Goal: Register for event/course

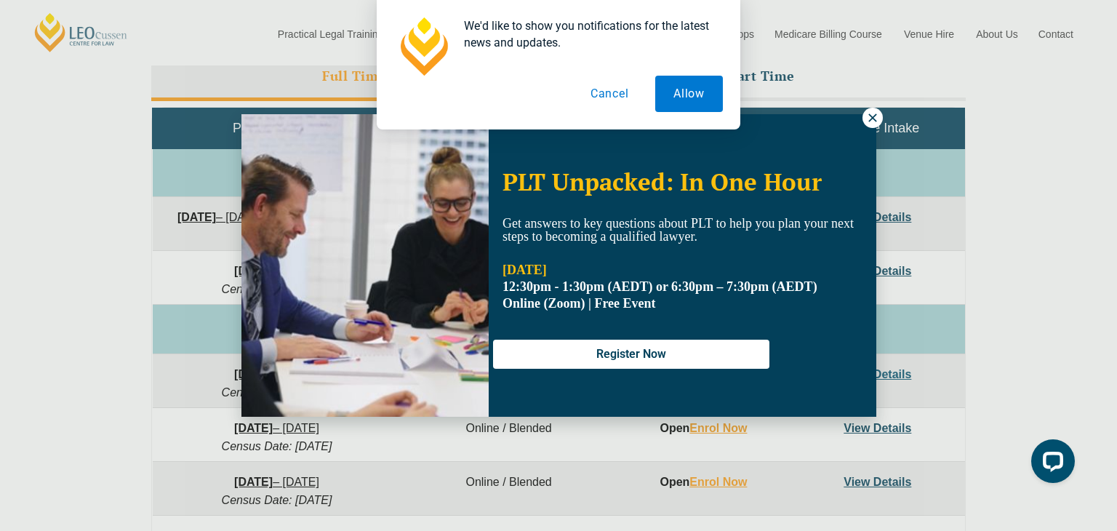
click at [872, 117] on div "We'd like to show you notifications for the latest news and updates. Allow Canc…" at bounding box center [558, 64] width 1117 height 129
click at [696, 100] on button "Allow" at bounding box center [689, 94] width 68 height 36
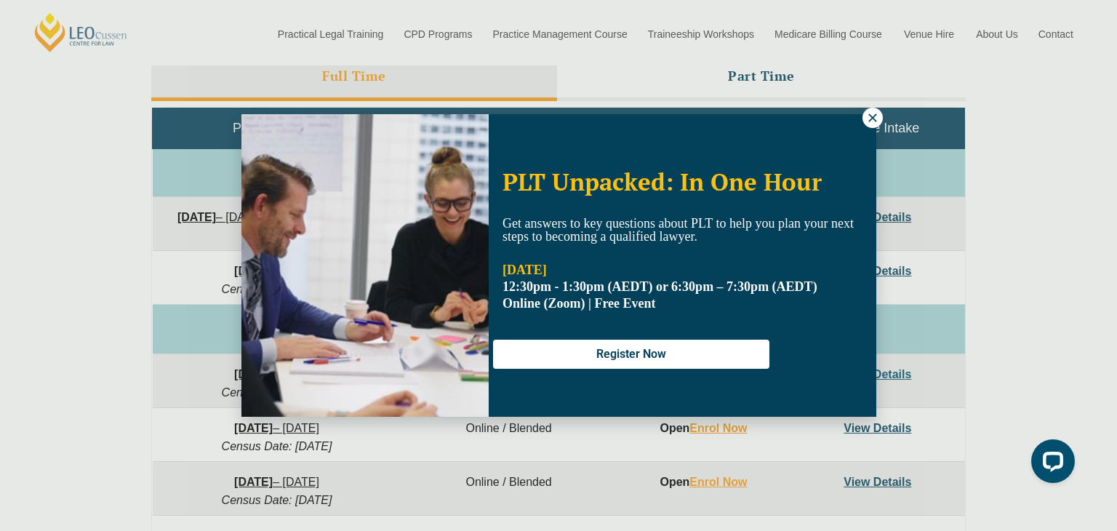
click at [872, 114] on icon at bounding box center [872, 117] width 13 height 13
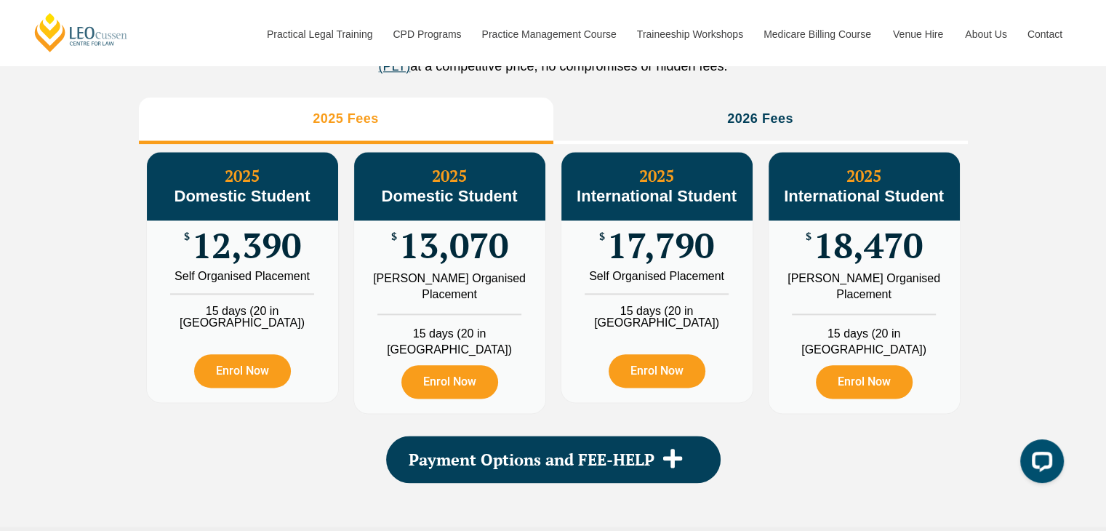
scroll to position [1703, 0]
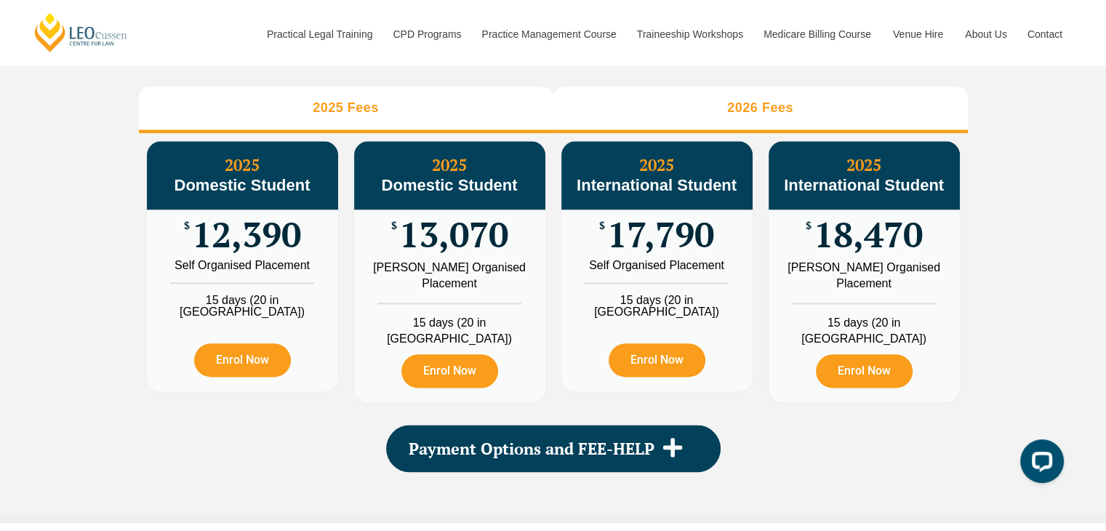
click at [753, 133] on li "2026 Fees" at bounding box center [760, 110] width 414 height 47
click at [485, 116] on li "2025 Fees" at bounding box center [346, 110] width 414 height 47
click at [666, 111] on li "2026 Fees" at bounding box center [760, 110] width 414 height 47
click at [479, 119] on li "2025 Fees" at bounding box center [346, 110] width 414 height 47
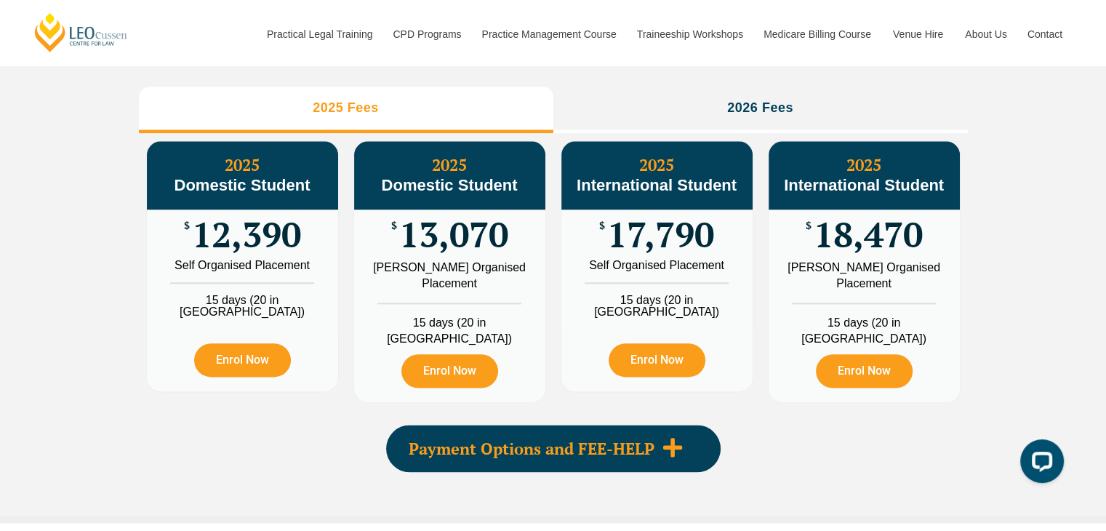
click at [476, 441] on span "Payment Options and FEE-HELP" at bounding box center [532, 449] width 246 height 16
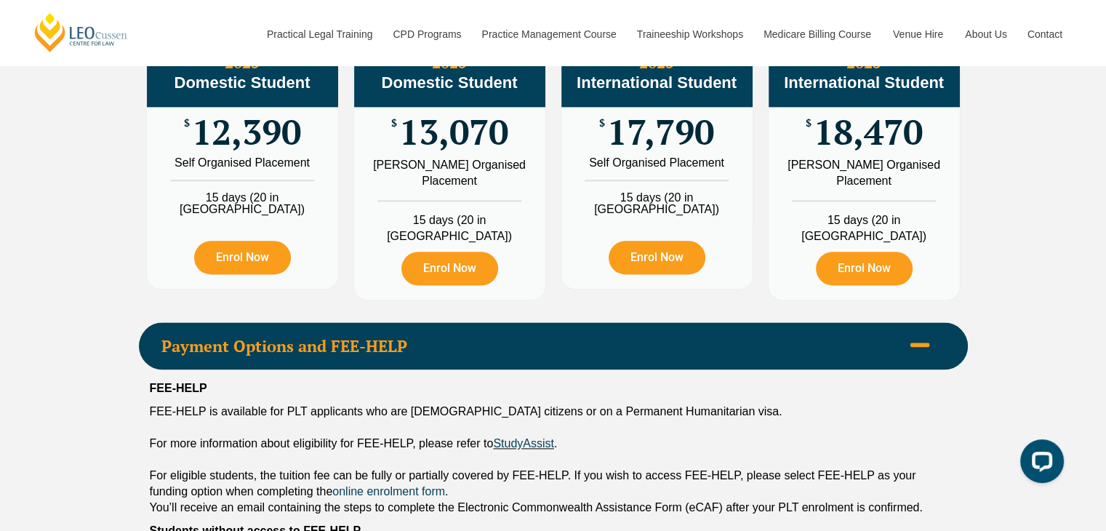
scroll to position [1804, 0]
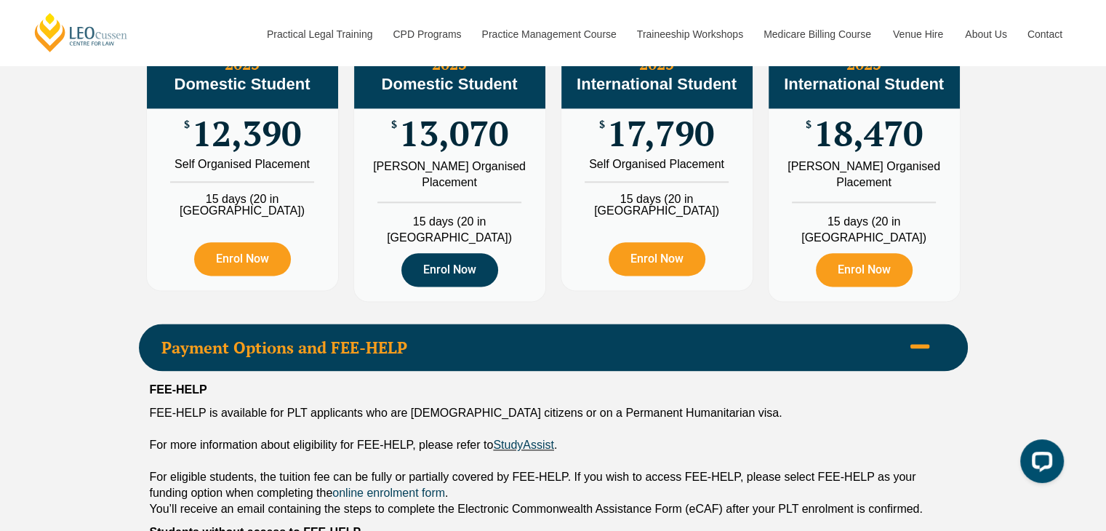
click at [453, 276] on link "Enrol Now" at bounding box center [449, 269] width 97 height 33
